Goal: Contribute content

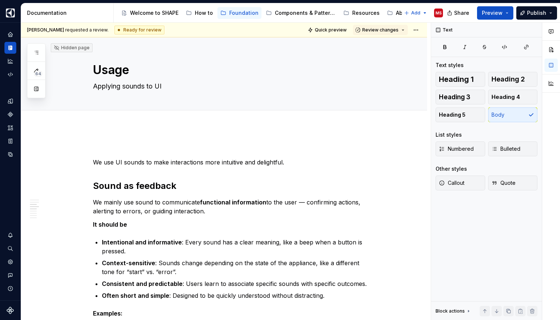
scroll to position [482, 0]
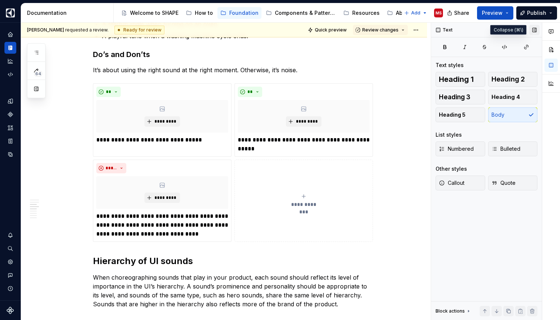
click at [532, 31] on button "button" at bounding box center [535, 30] width 10 height 10
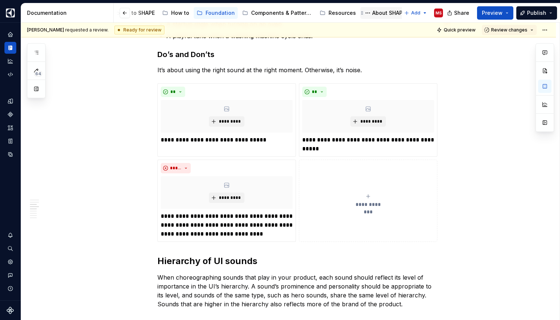
scroll to position [0, 23]
click at [373, 14] on div "About SHAPE" at bounding box center [389, 12] width 33 height 7
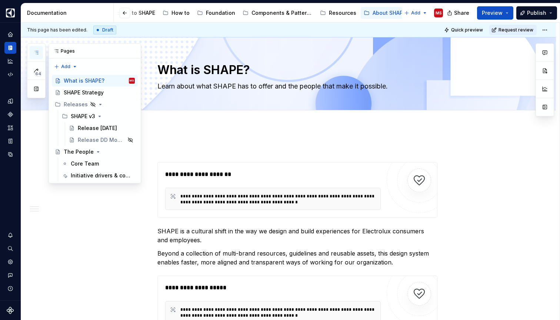
click at [37, 52] on icon "button" at bounding box center [36, 53] width 6 height 6
click at [89, 161] on div "Core Team" at bounding box center [85, 163] width 28 height 7
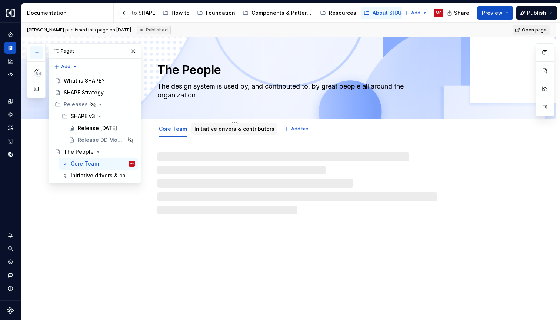
click at [240, 125] on div "Initiative drivers & contributors" at bounding box center [235, 129] width 80 height 9
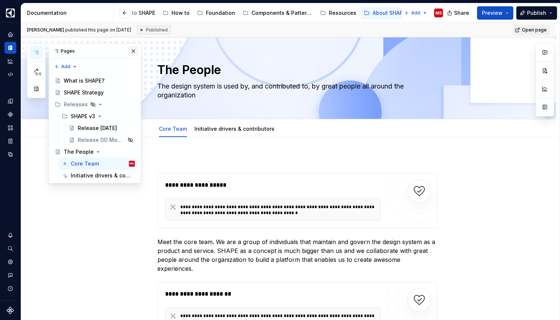
click at [134, 54] on button "button" at bounding box center [133, 51] width 10 height 10
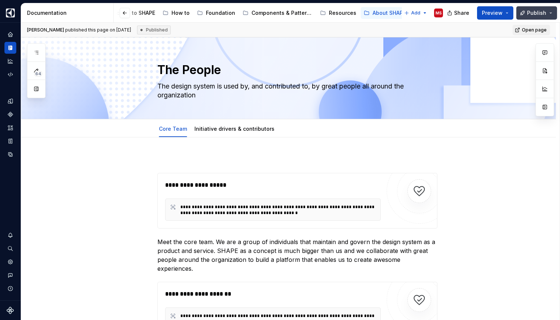
click at [537, 14] on span "Publish" at bounding box center [536, 12] width 19 height 7
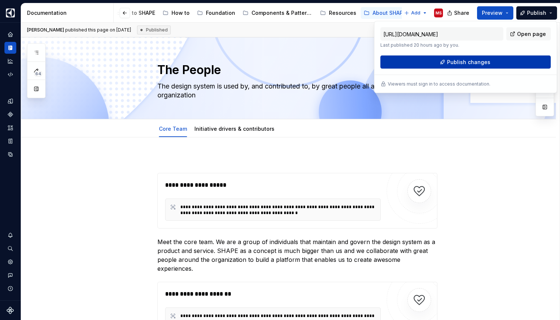
click at [490, 59] on button "Publish changes" at bounding box center [466, 62] width 170 height 13
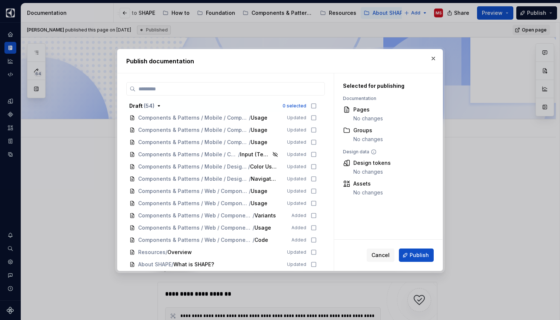
scroll to position [661, 0]
click at [381, 254] on span "Cancel" at bounding box center [381, 255] width 18 height 7
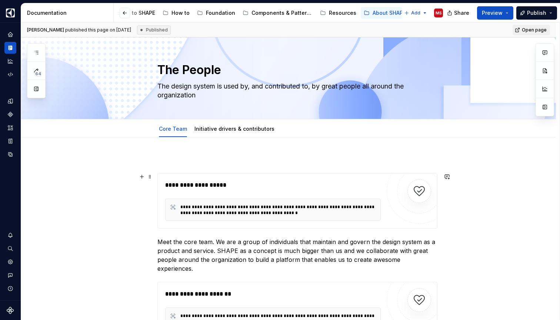
scroll to position [0, 0]
click at [245, 132] on div "Initiative drivers & contributors" at bounding box center [235, 129] width 80 height 9
click at [245, 132] on div "Initiative drivers & contributors" at bounding box center [235, 128] width 80 height 7
click at [235, 129] on link "Initiative drivers & contributors" at bounding box center [235, 129] width 80 height 6
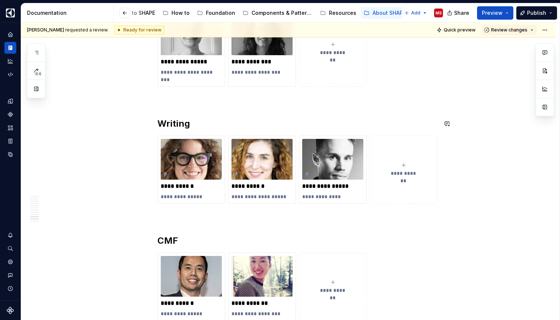
scroll to position [1549, 0]
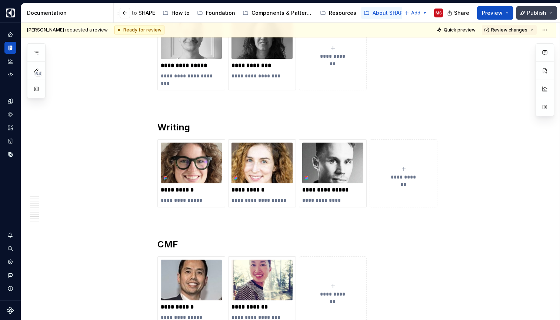
click at [534, 13] on span "Publish" at bounding box center [536, 12] width 19 height 7
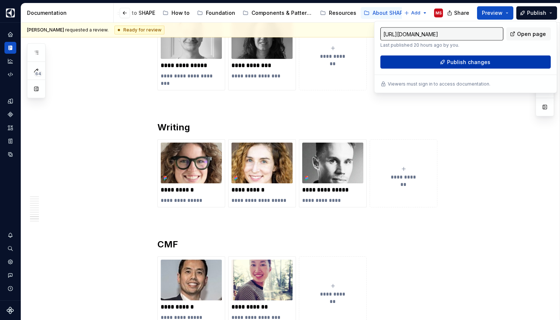
click at [482, 62] on span "Publish changes" at bounding box center [468, 62] width 43 height 7
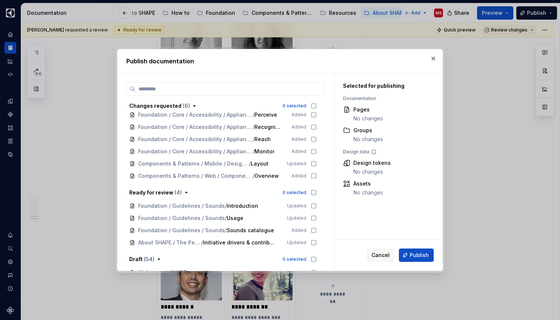
scroll to position [6, 0]
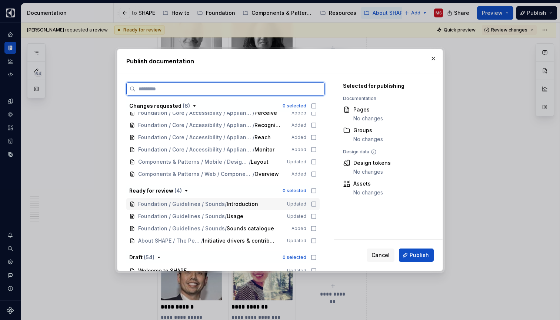
click at [317, 204] on icon at bounding box center [314, 204] width 6 height 6
click at [317, 218] on icon at bounding box center [314, 216] width 6 height 6
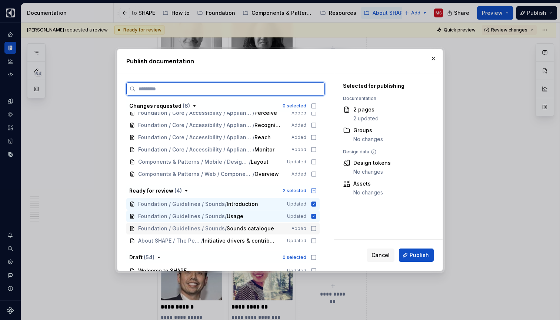
click at [316, 228] on icon at bounding box center [314, 229] width 6 height 6
click at [317, 242] on icon at bounding box center [314, 241] width 6 height 6
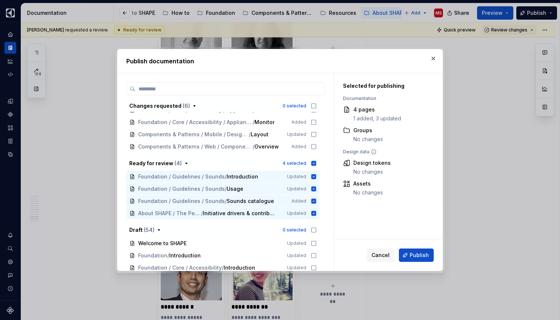
scroll to position [33, 0]
click at [415, 253] on span "Publish" at bounding box center [419, 255] width 19 height 7
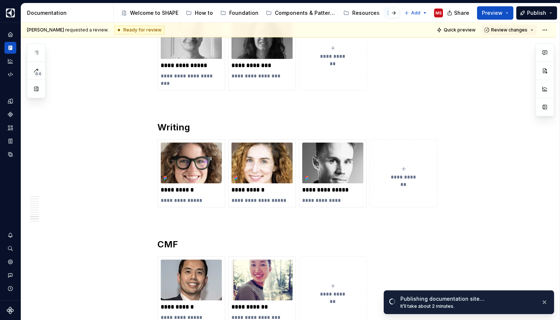
scroll to position [0, 0]
click at [238, 14] on div "Foundation" at bounding box center [243, 12] width 29 height 7
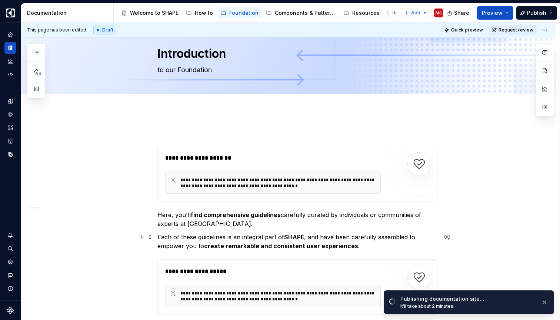
scroll to position [25, 0]
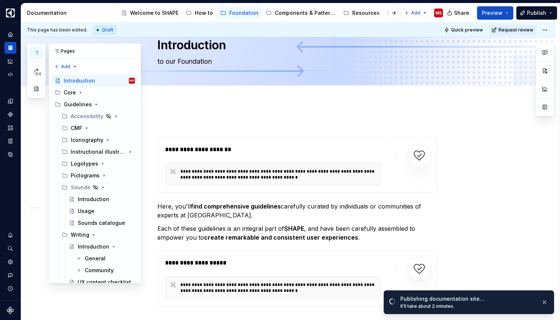
click at [33, 55] on button "button" at bounding box center [36, 52] width 13 height 13
click at [88, 222] on div "Sounds catalogue" at bounding box center [95, 222] width 35 height 7
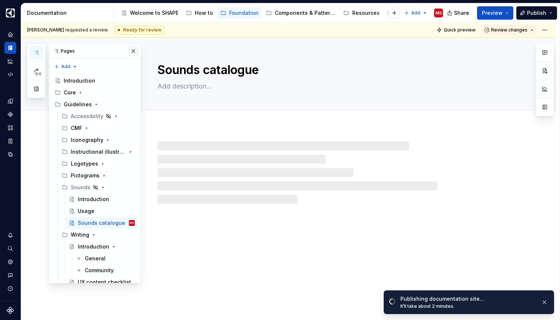
click at [136, 49] on button "button" at bounding box center [133, 51] width 10 height 10
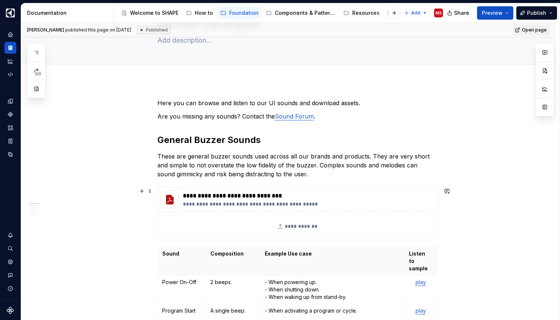
scroll to position [40, 0]
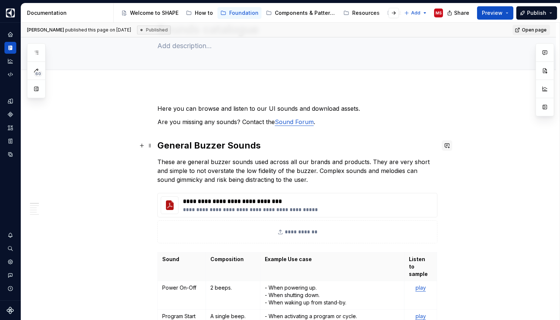
click at [445, 147] on button "button" at bounding box center [447, 145] width 10 height 10
click at [295, 10] on div "Components & Patterns" at bounding box center [305, 12] width 61 height 7
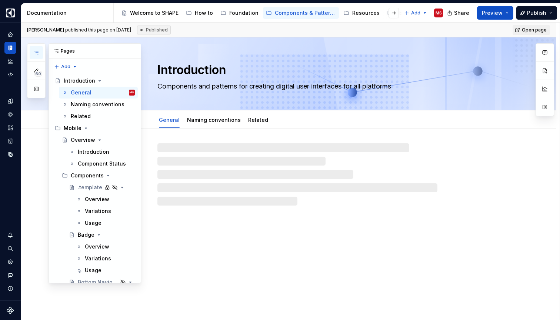
click at [37, 53] on icon "button" at bounding box center [36, 53] width 6 height 6
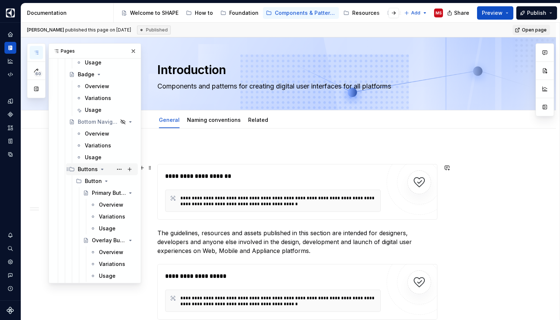
scroll to position [164, 0]
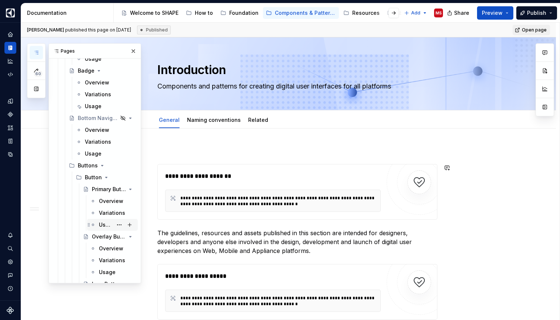
click at [104, 226] on div "Usage" at bounding box center [106, 224] width 14 height 7
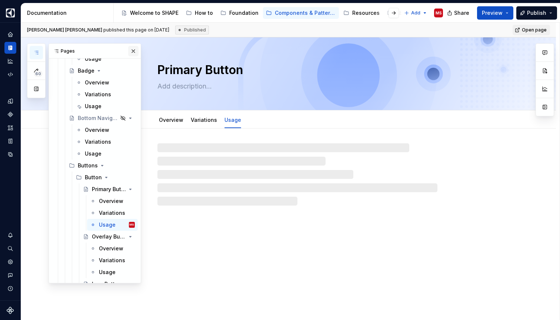
click at [133, 54] on button "button" at bounding box center [133, 51] width 10 height 10
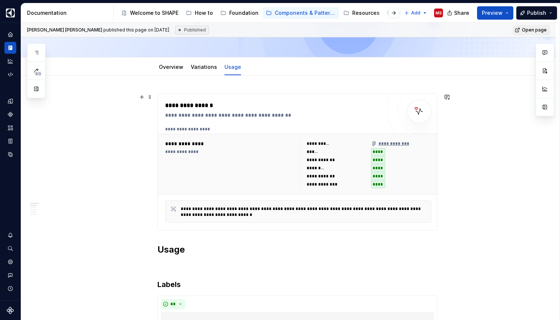
scroll to position [53, 0]
click at [238, 17] on div "Foundation" at bounding box center [239, 13] width 38 height 9
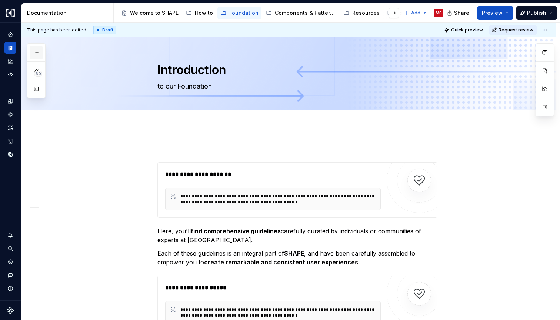
click at [34, 50] on icon "button" at bounding box center [36, 53] width 6 height 6
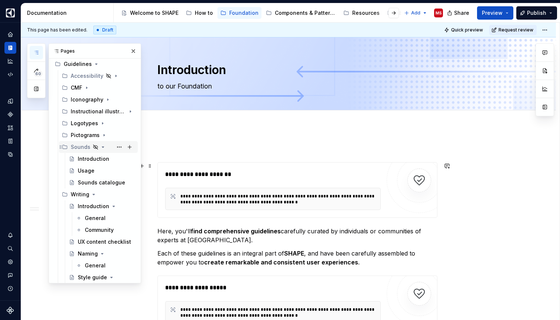
scroll to position [42, 0]
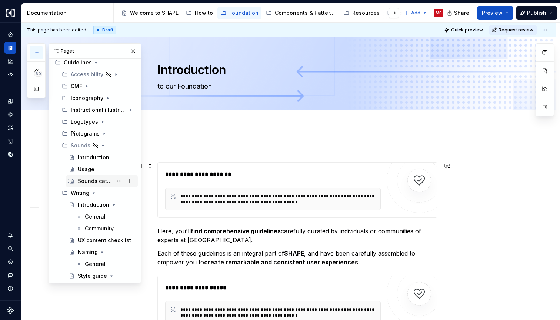
click at [88, 182] on div "Sounds catalogue" at bounding box center [95, 180] width 35 height 7
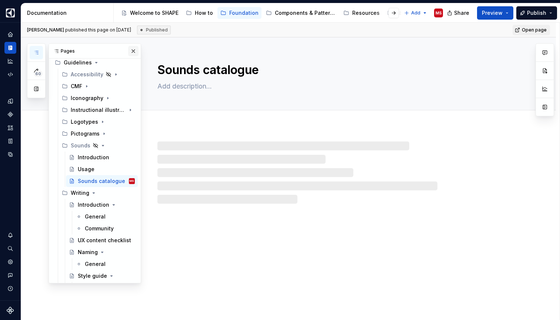
click at [134, 51] on button "button" at bounding box center [133, 51] width 10 height 10
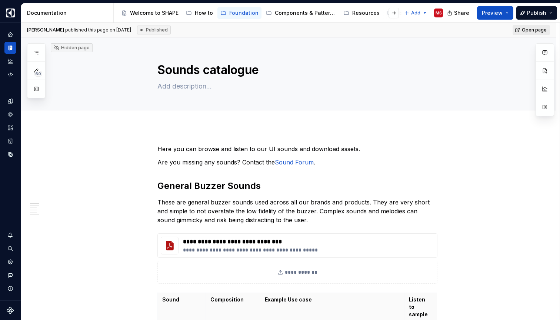
click at [538, 28] on span "Open page" at bounding box center [534, 30] width 25 height 6
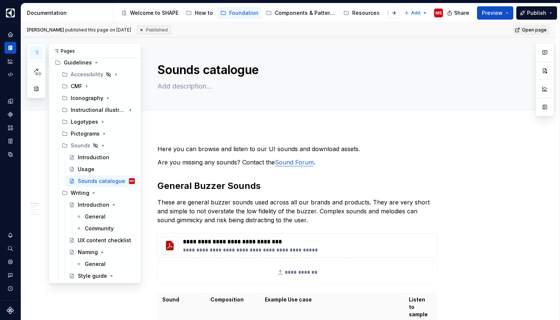
click at [35, 53] on icon "button" at bounding box center [36, 52] width 4 height 3
click at [100, 145] on icon "Page tree" at bounding box center [103, 146] width 6 height 6
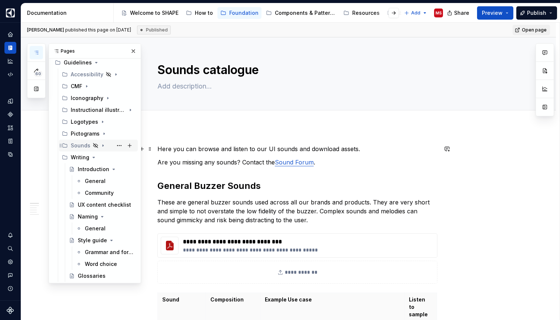
click at [103, 145] on icon "Page tree" at bounding box center [103, 146] width 1 height 2
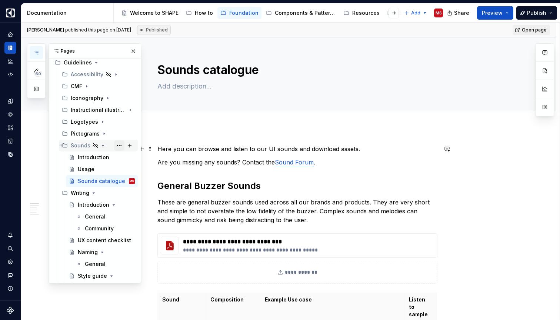
click at [120, 145] on button "Page tree" at bounding box center [119, 145] width 10 height 10
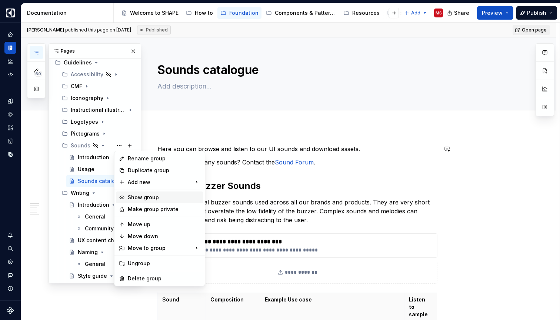
click at [141, 200] on div "Show group" at bounding box center [164, 197] width 73 height 7
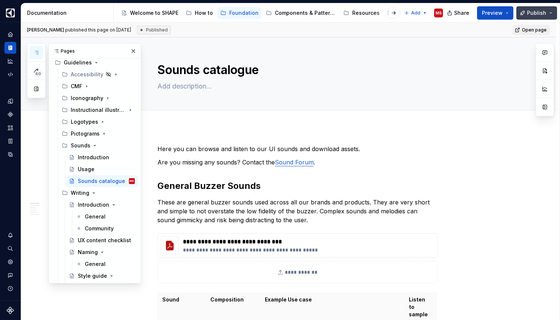
click at [536, 11] on span "Publish" at bounding box center [536, 12] width 19 height 7
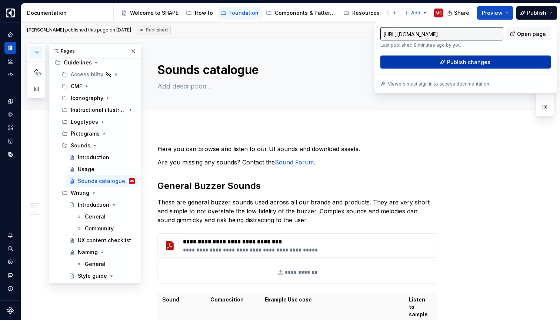
click at [475, 62] on span "Publish changes" at bounding box center [468, 62] width 43 height 7
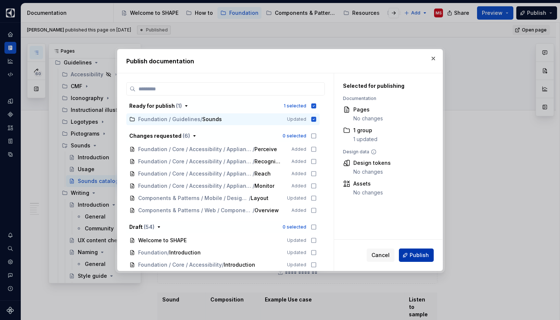
click at [417, 253] on span "Publish" at bounding box center [419, 255] width 19 height 7
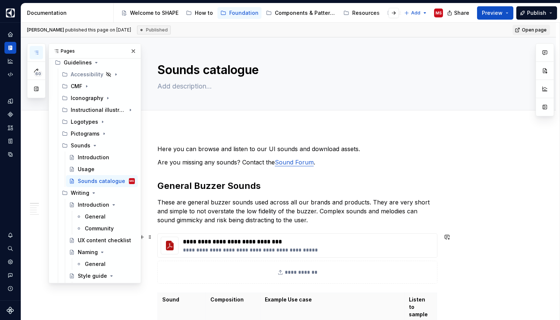
type textarea "*"
